Goal: Find specific page/section

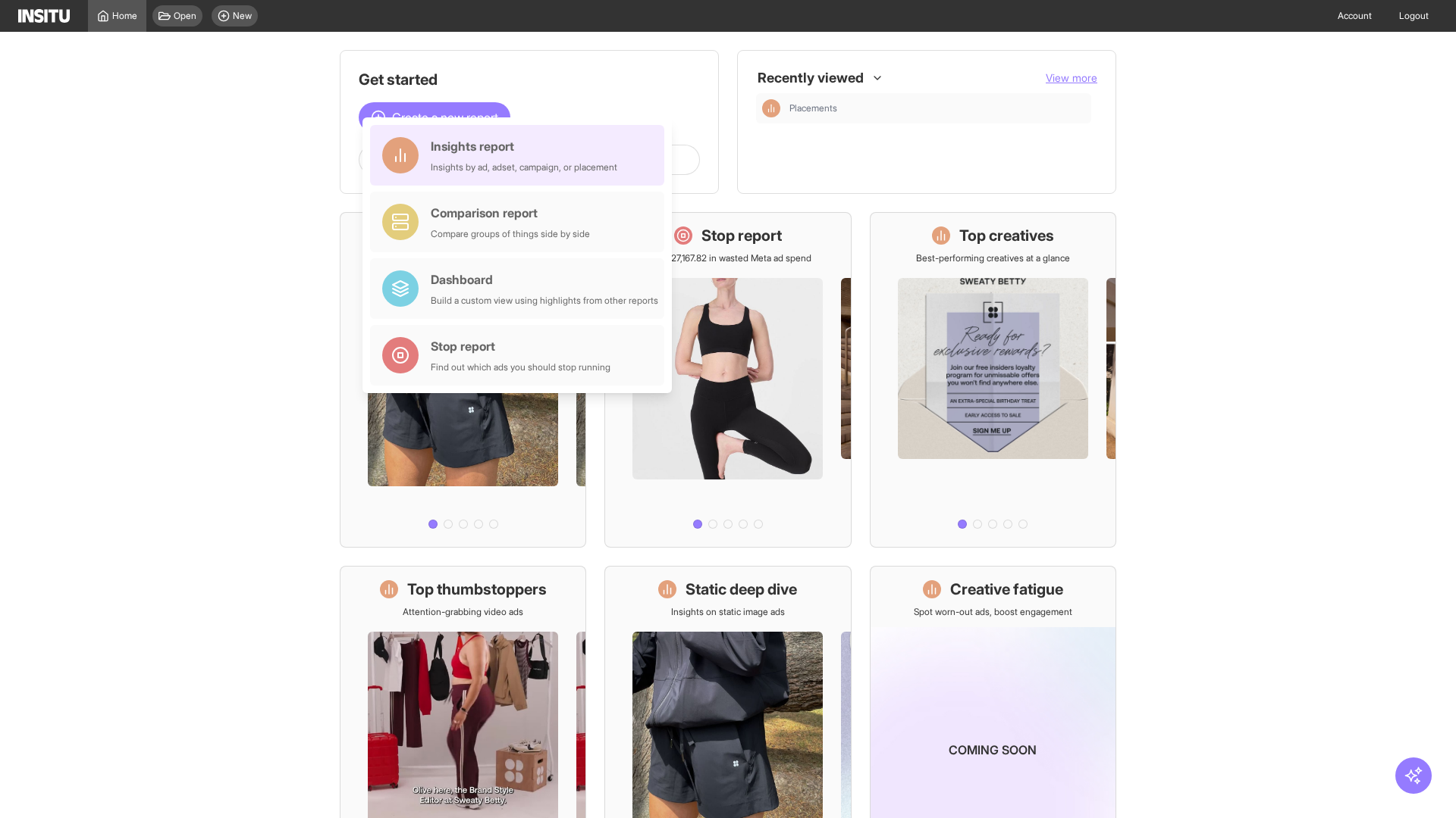
click at [521, 156] on div "Insights report Insights by ad, adset, campaign, or placement" at bounding box center [524, 155] width 186 height 36
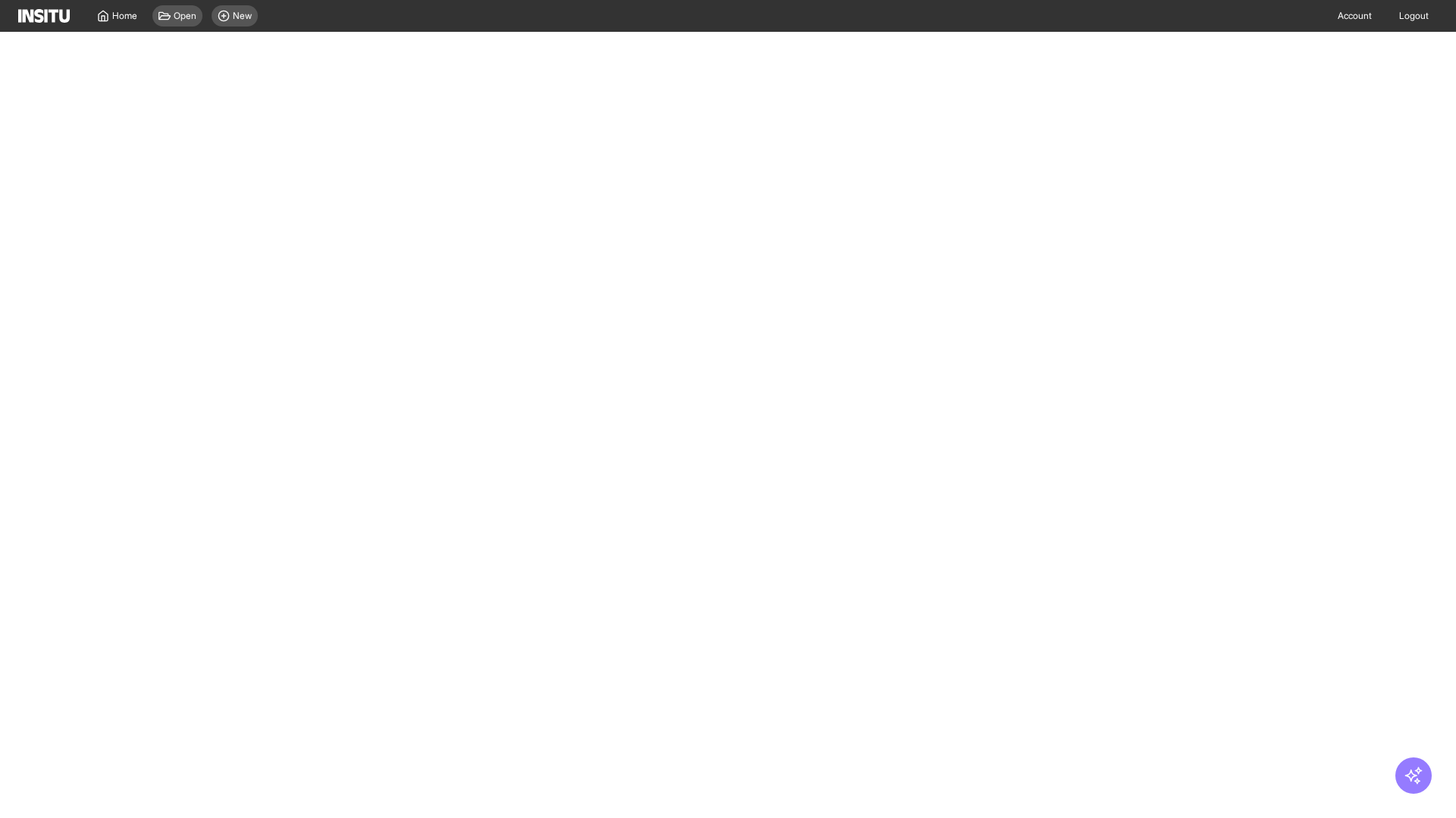
select select "**"
